Goal: Communication & Community: Participate in discussion

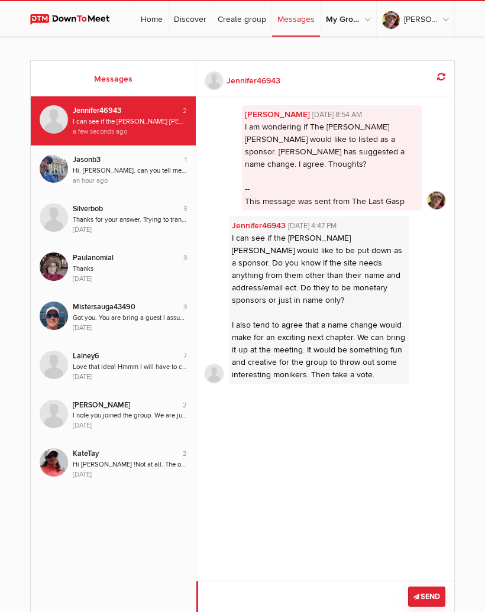
click at [264, 588] on textarea at bounding box center [325, 603] width 258 height 44
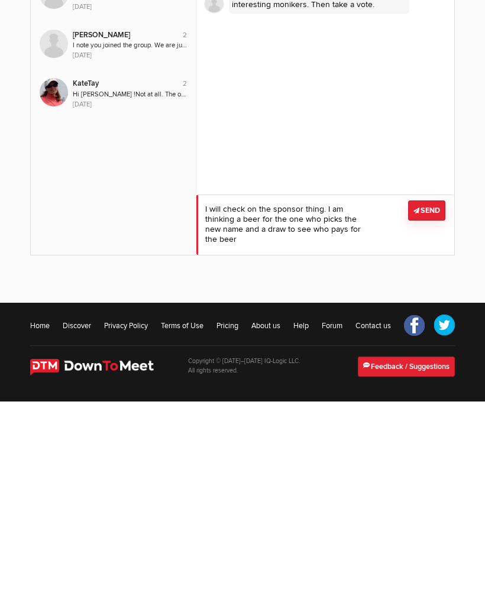
scroll to position [1, 0]
type textarea "I will check on the sponsor thing. I am thinking a beer for the one who picks t…"
click at [434, 411] on button "Send" at bounding box center [426, 421] width 37 height 20
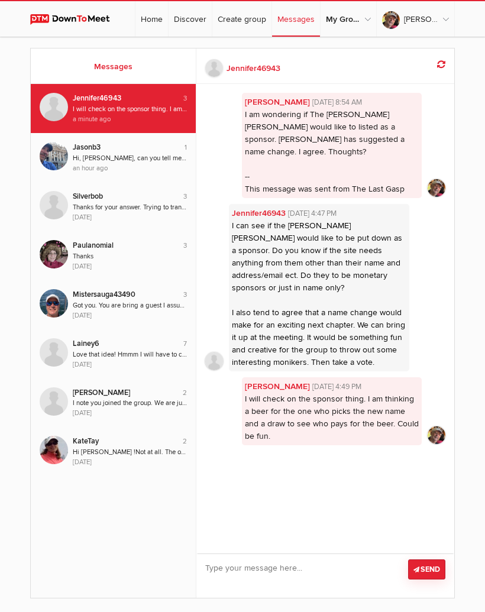
scroll to position [0, 0]
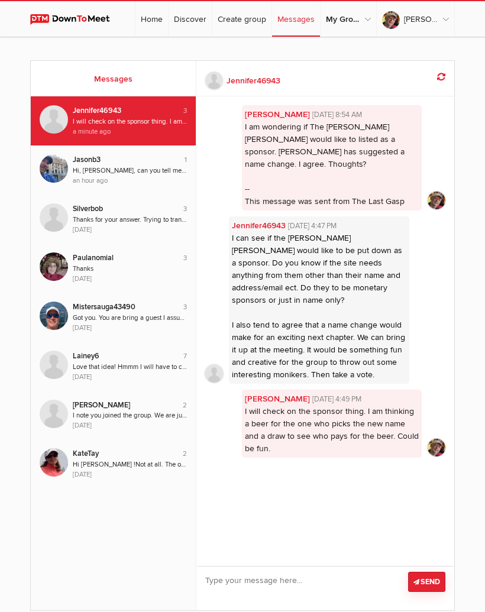
click at [153, 16] on link "Home" at bounding box center [151, 18] width 33 height 35
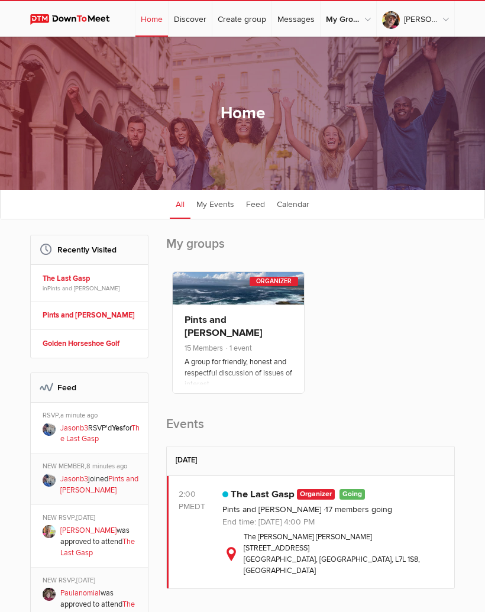
click at [198, 18] on link "Discover" at bounding box center [189, 18] width 43 height 35
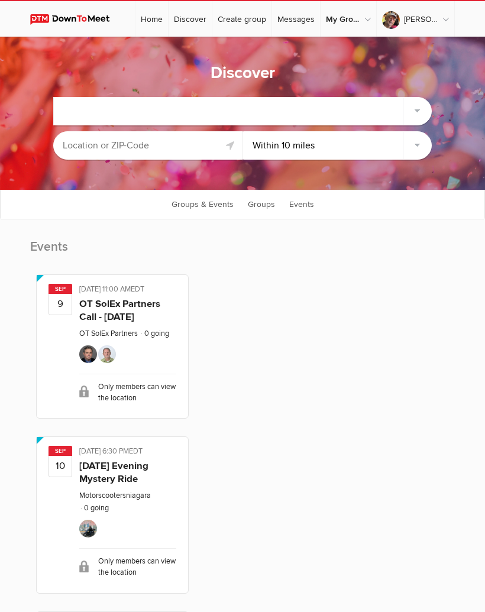
click at [158, 20] on link "Home" at bounding box center [151, 18] width 33 height 35
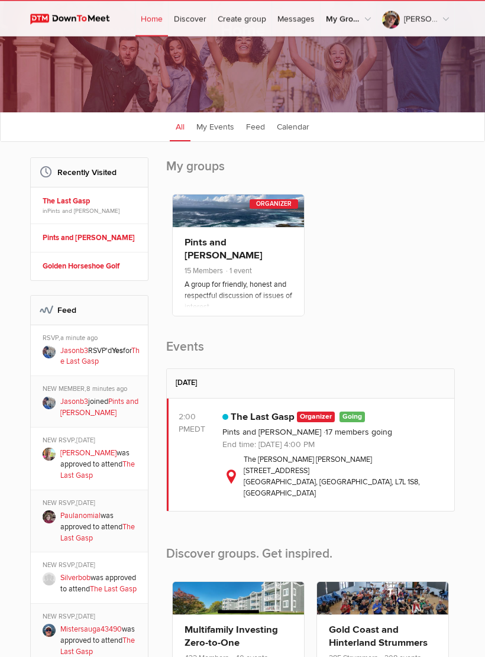
scroll to position [89, 0]
click at [86, 406] on link "Jasonb3" at bounding box center [74, 401] width 28 height 9
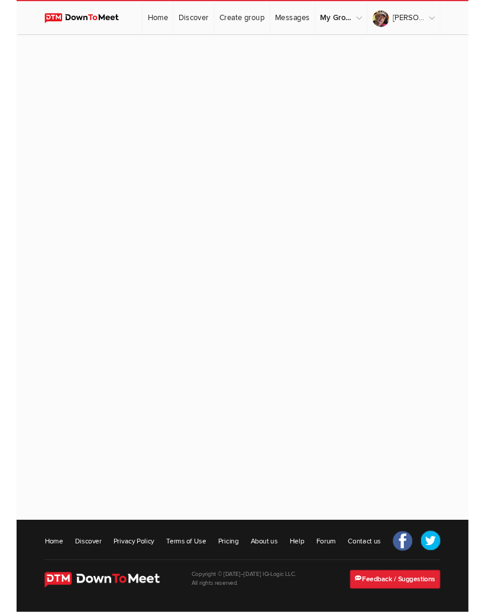
scroll to position [40, 0]
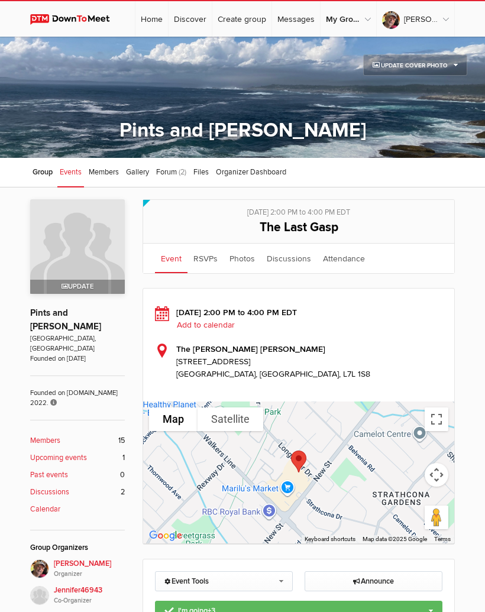
click at [114, 169] on span "Members" at bounding box center [104, 171] width 30 height 9
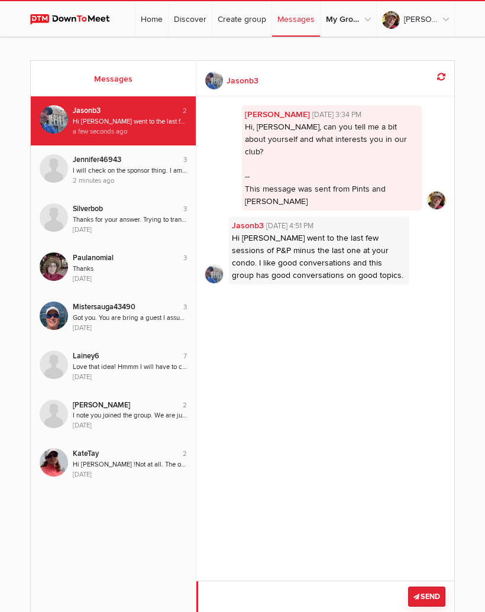
click at [293, 596] on textarea at bounding box center [325, 603] width 258 height 44
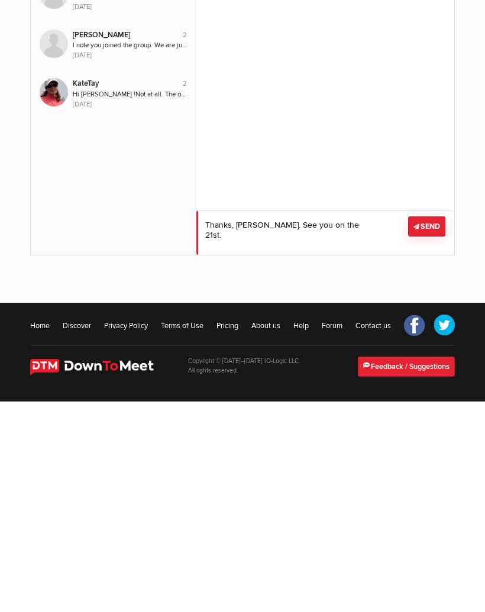
type textarea "Thanks, Jason. See you on the 21st."
click at [432, 427] on button "Send" at bounding box center [426, 437] width 37 height 20
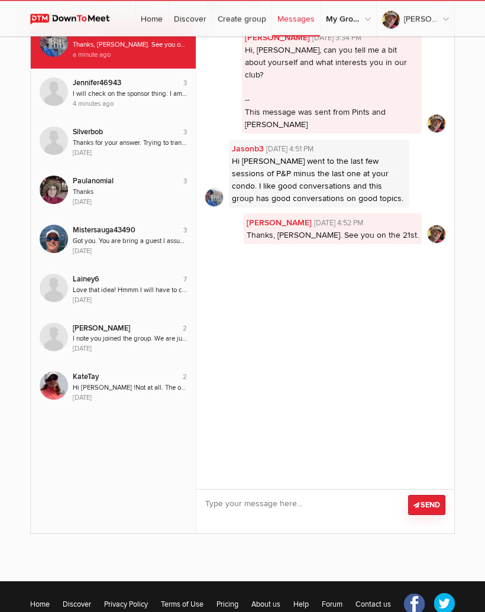
scroll to position [0, 0]
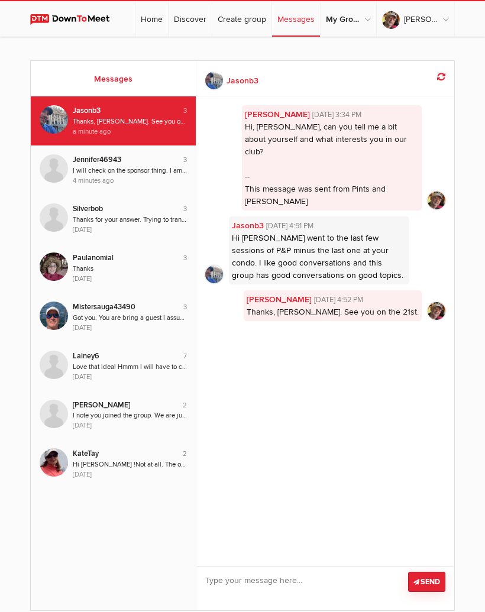
click at [159, 18] on link "Home" at bounding box center [151, 18] width 33 height 35
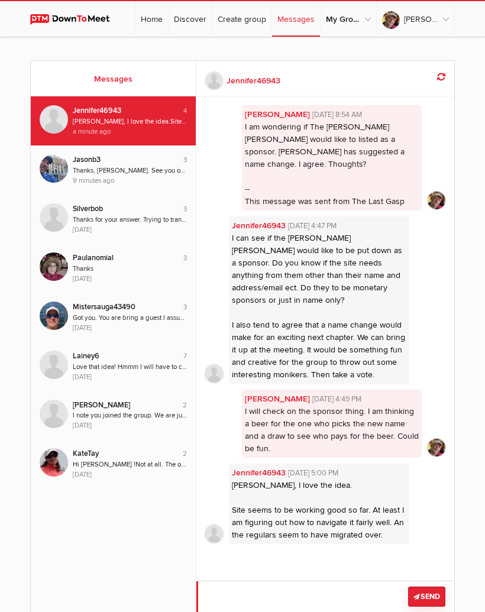
click at [263, 595] on textarea at bounding box center [325, 603] width 258 height 44
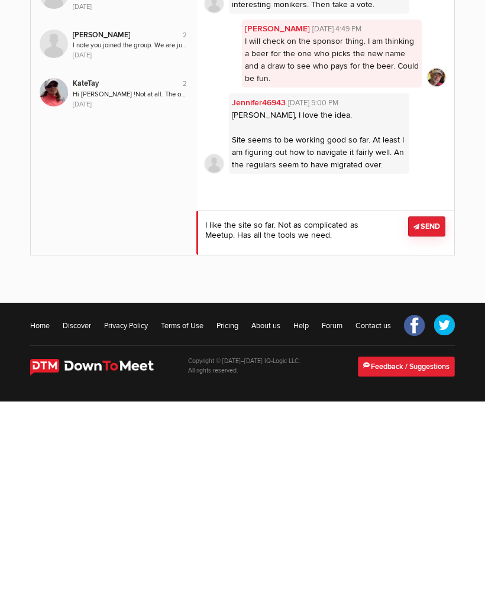
type textarea "I like the site so far. Not as complicated as Meetup. Has all the tools we need."
click at [438, 427] on button "Send" at bounding box center [426, 437] width 37 height 20
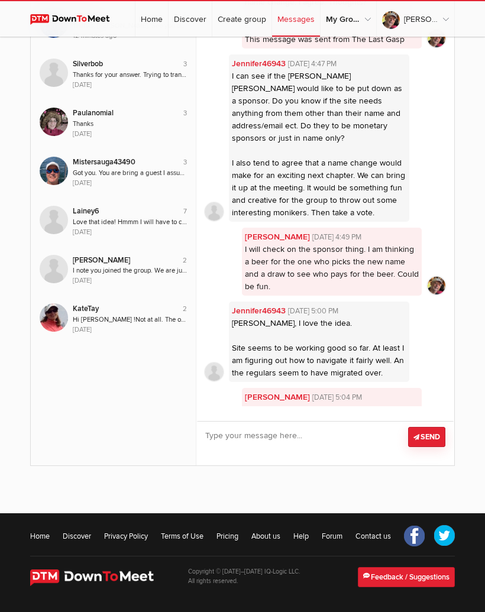
scroll to position [116, 0]
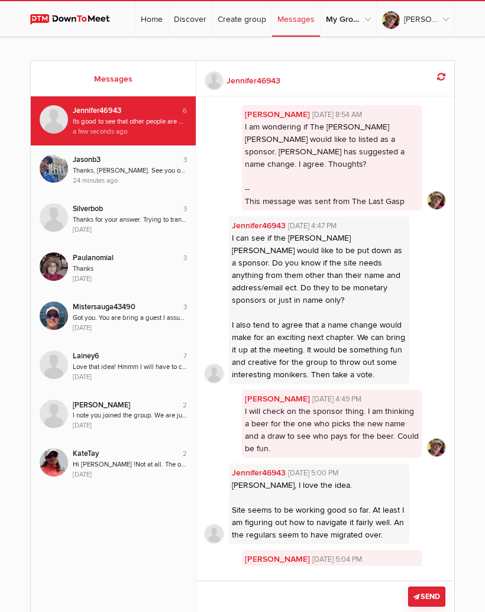
scroll to position [66, 0]
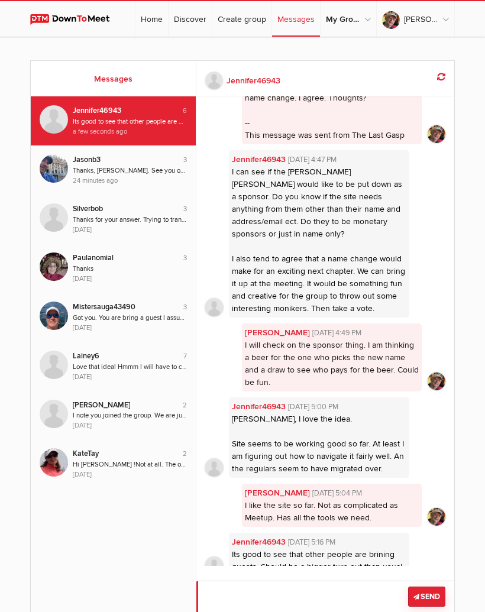
click at [298, 594] on textarea at bounding box center [325, 603] width 258 height 44
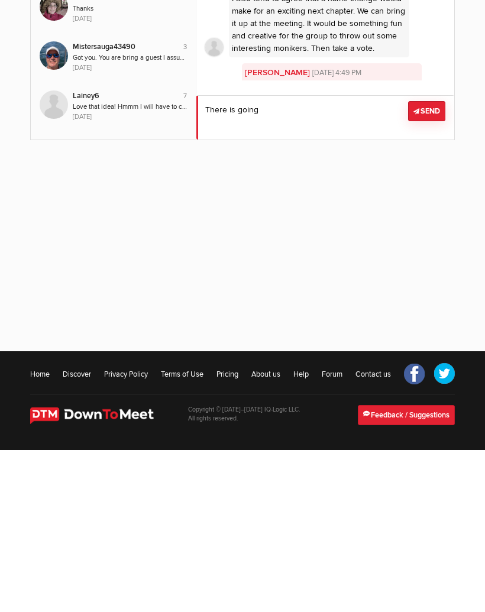
type textarea "There"
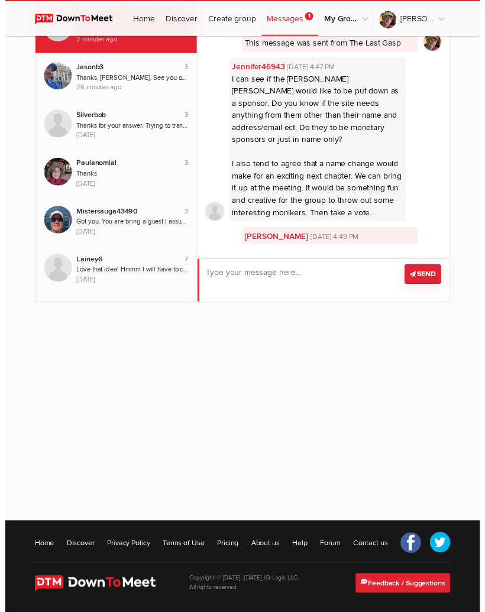
scroll to position [85, 0]
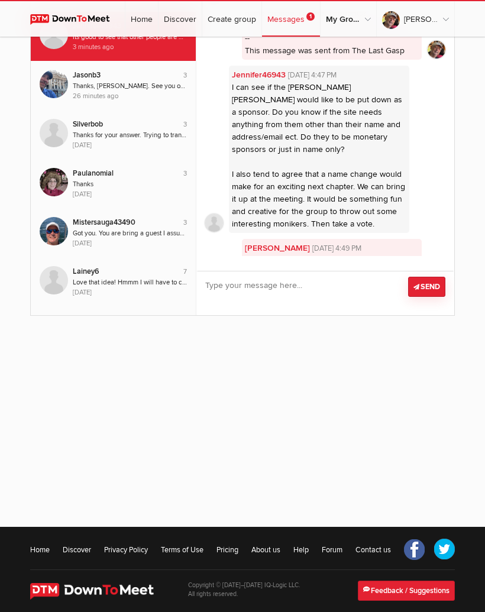
click at [286, 18] on link "Messages 1" at bounding box center [291, 18] width 58 height 35
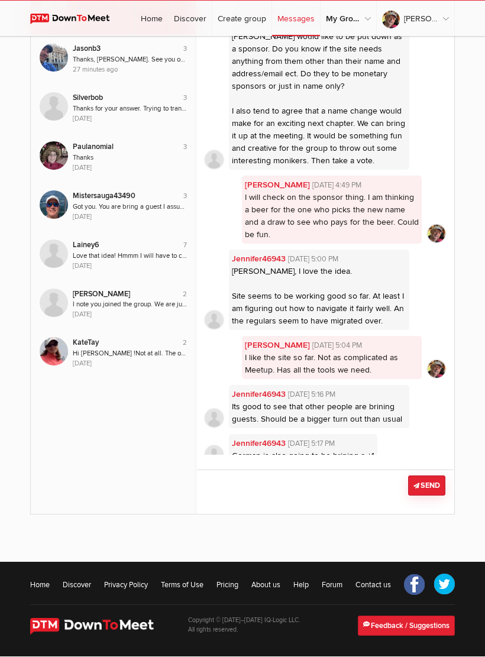
scroll to position [115, 0]
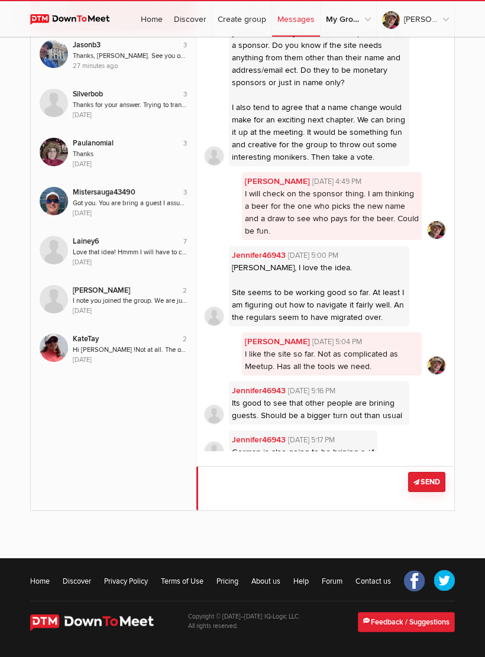
click at [251, 488] on textarea at bounding box center [325, 488] width 258 height 44
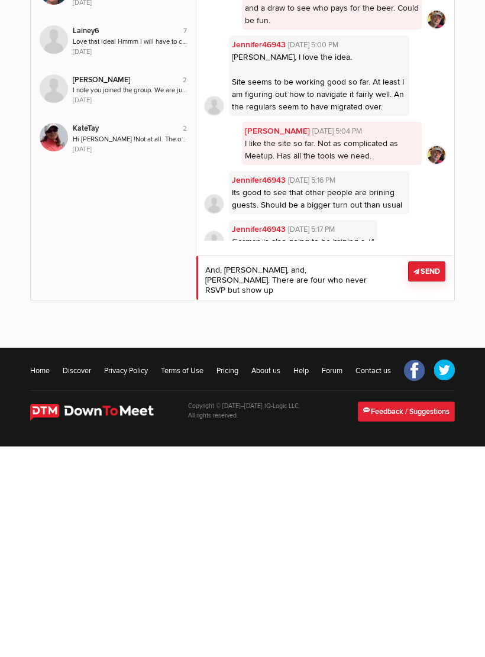
type textarea "And, [PERSON_NAME], and, [PERSON_NAME]. There are four who never RSVP but show …"
click at [435, 472] on button "Send" at bounding box center [426, 482] width 37 height 20
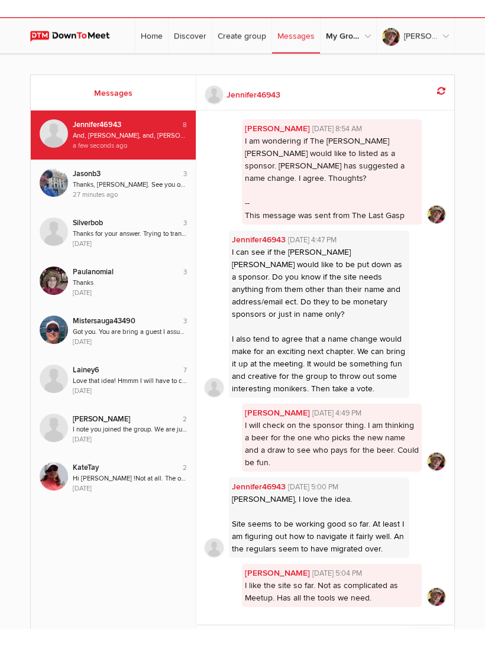
scroll to position [0, 0]
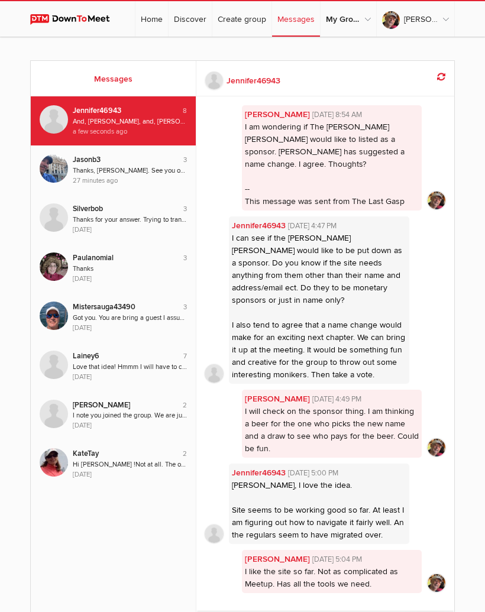
click at [199, 20] on link "Discover" at bounding box center [189, 18] width 43 height 35
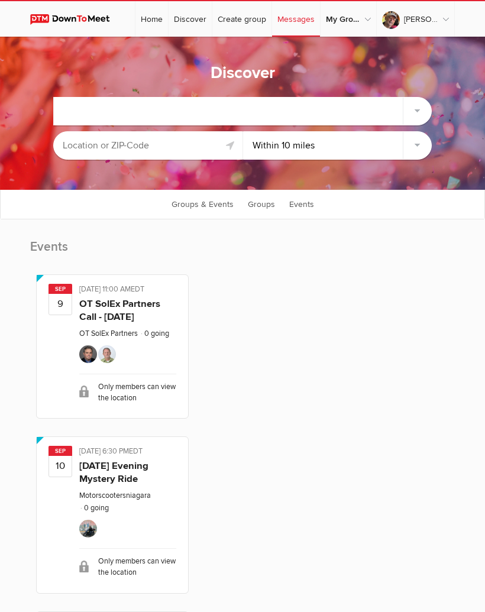
click at [446, 16] on link "[PERSON_NAME]" at bounding box center [415, 18] width 77 height 35
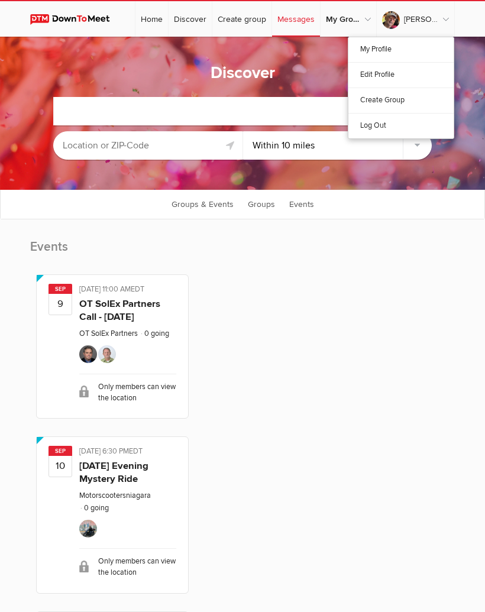
click at [390, 72] on link "Edit Profile" at bounding box center [400, 74] width 105 height 25
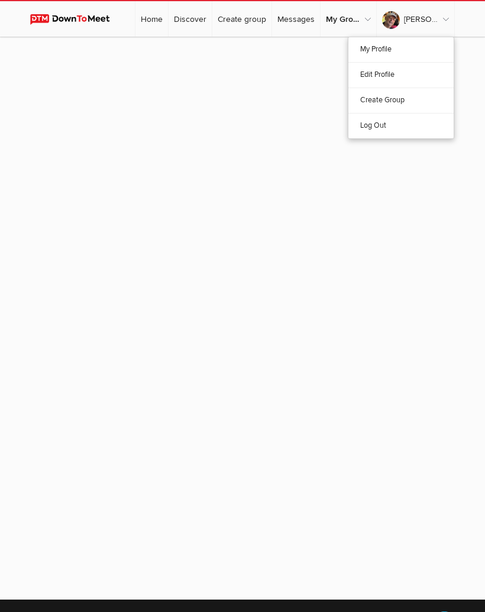
select select "Canada"
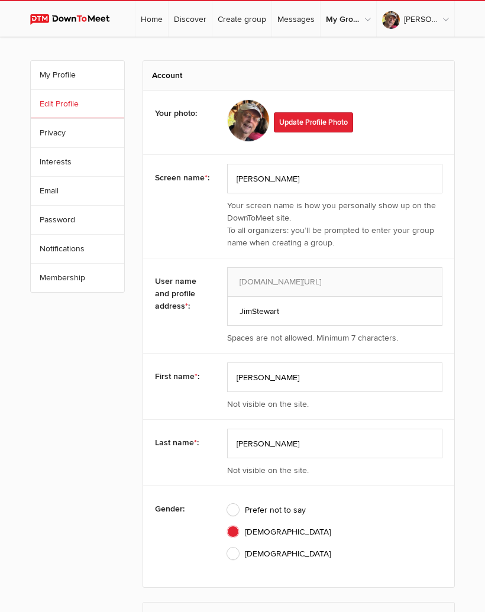
click at [73, 69] on link "Pints and [PERSON_NAME]" at bounding box center [122, 73] width 242 height 24
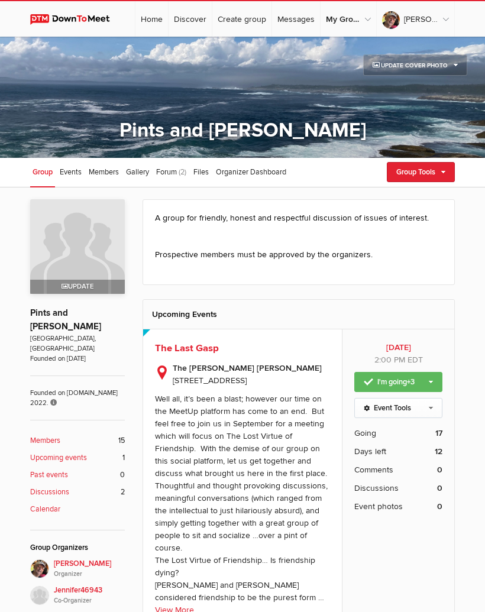
click at [174, 167] on div "Pints and Peterson View all my groups →" at bounding box center [122, 132] width 242 height 142
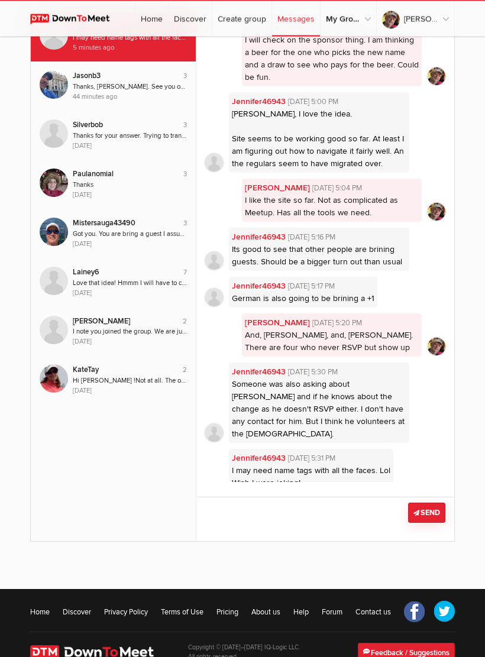
scroll to position [115, 0]
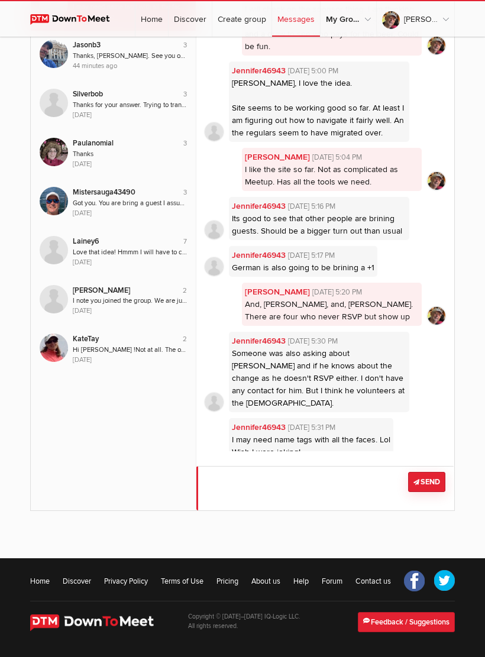
click at [257, 480] on textarea at bounding box center [325, 488] width 258 height 44
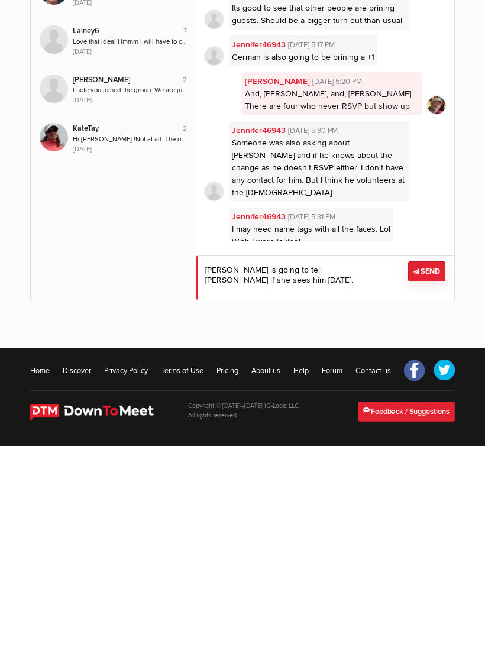
type textarea "[PERSON_NAME] is going to tell [PERSON_NAME] if she sees him [DATE]."
click at [438, 472] on button "Send" at bounding box center [426, 482] width 37 height 20
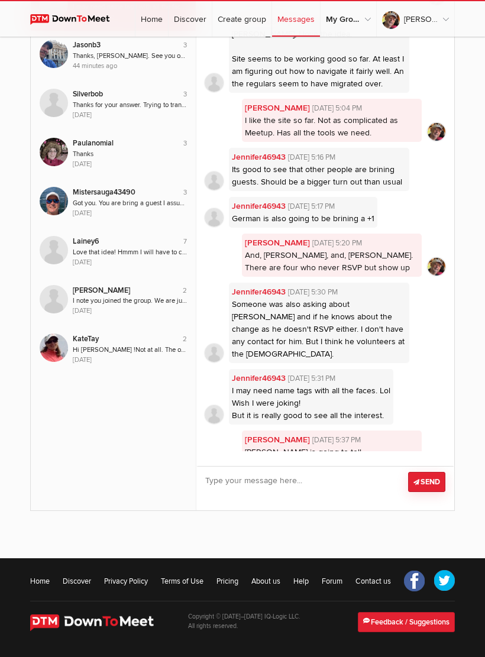
scroll to position [306, 0]
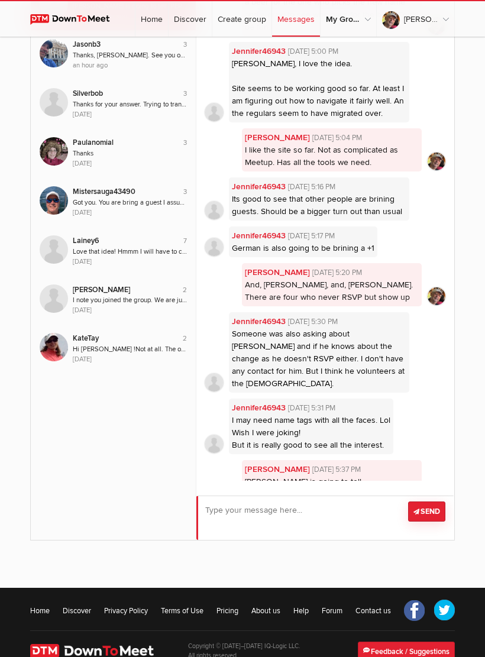
click at [251, 519] on textarea at bounding box center [325, 517] width 258 height 44
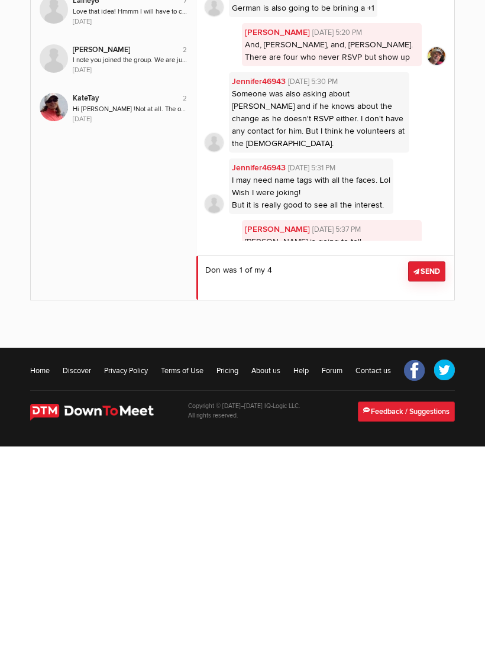
type textarea "Don was 1 of my 4"
click at [433, 472] on button "Send" at bounding box center [426, 482] width 37 height 20
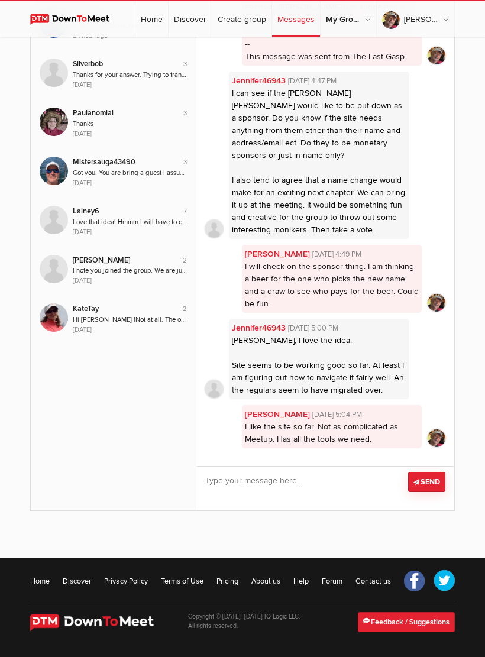
scroll to position [0, 0]
